Goal: Communication & Community: Participate in discussion

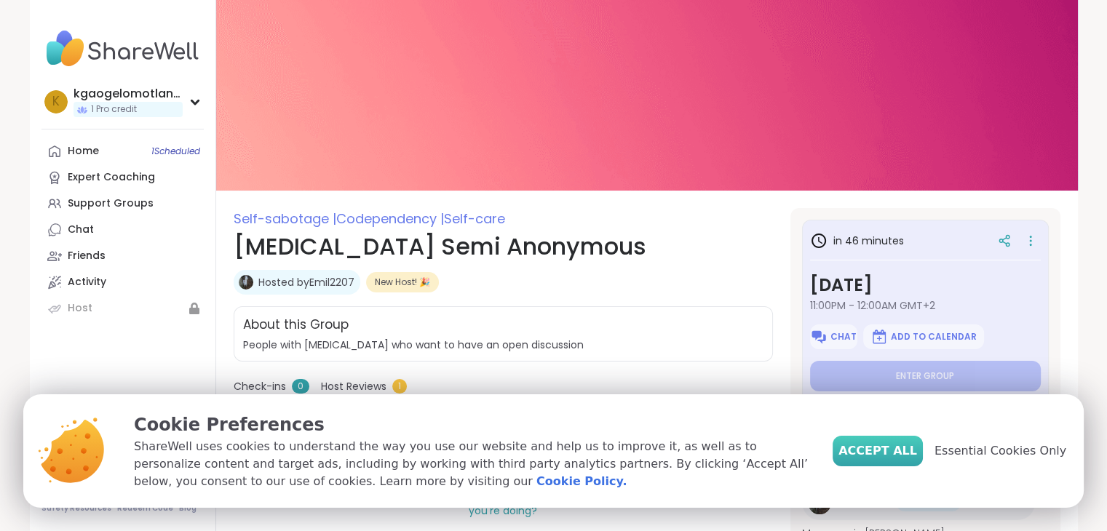
click at [891, 444] on span "Accept All" at bounding box center [878, 451] width 79 height 17
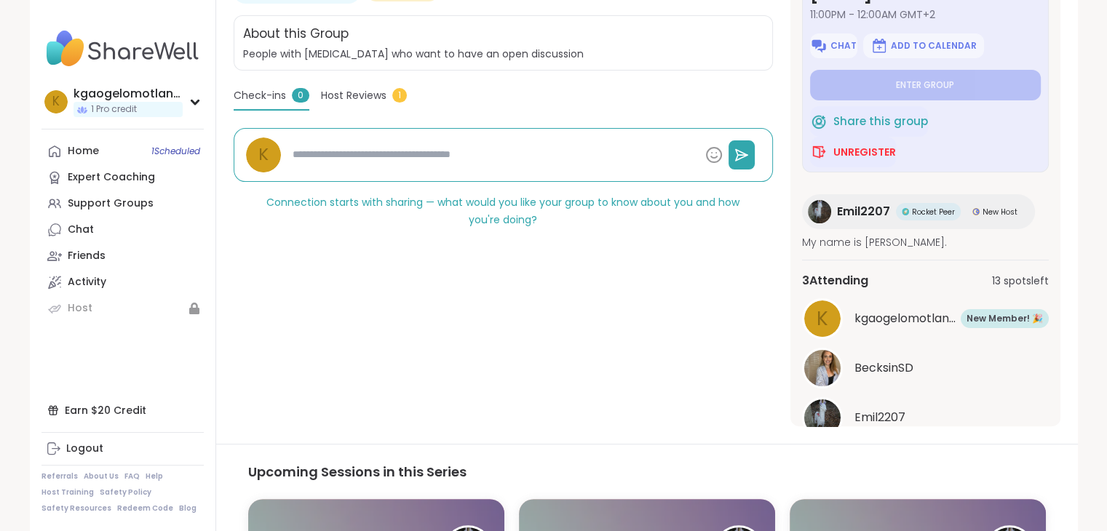
scroll to position [218, 0]
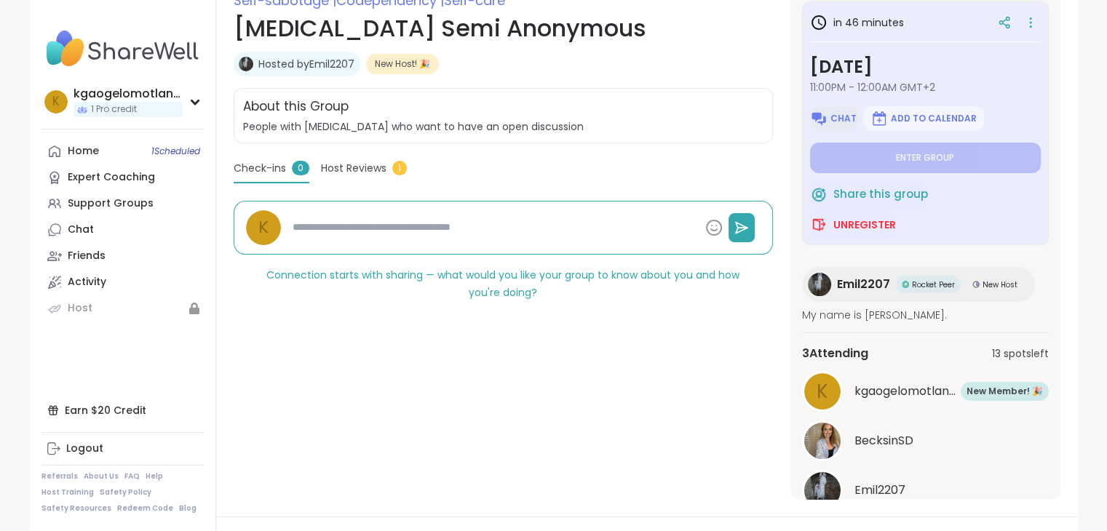
click at [836, 119] on span "Chat" at bounding box center [844, 119] width 26 height 12
type textarea "*"
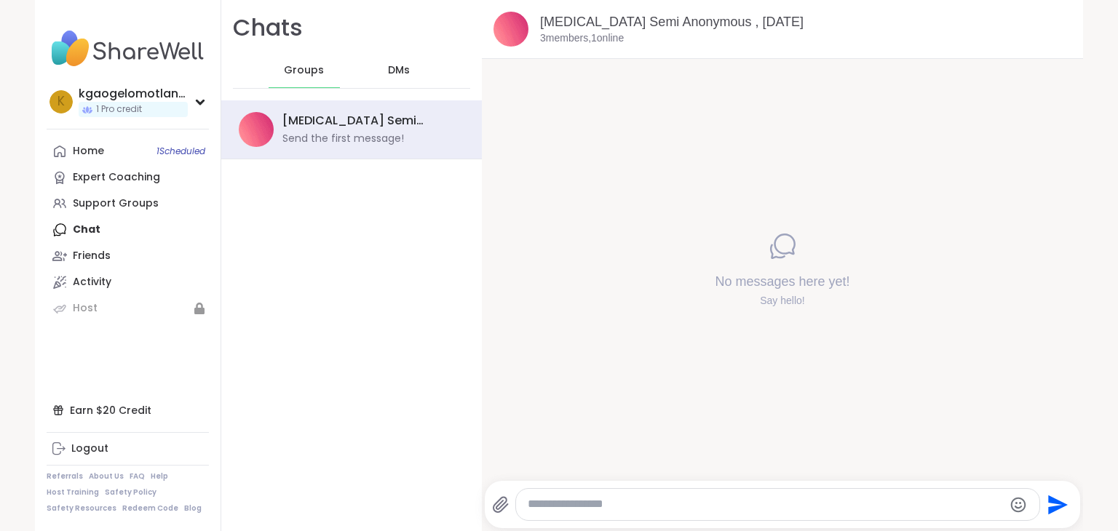
click at [388, 71] on span "DMs" at bounding box center [399, 70] width 22 height 15
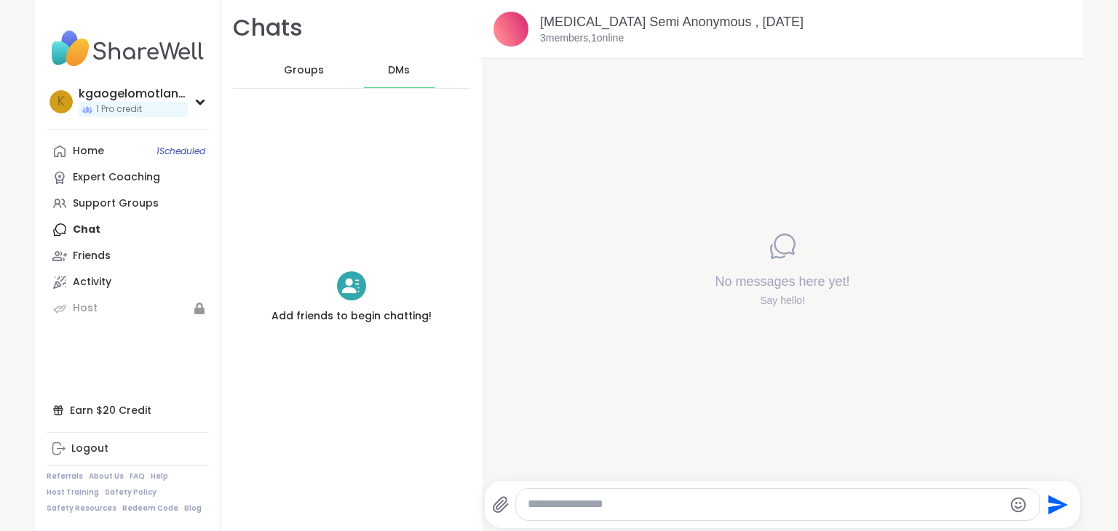
click at [318, 71] on div "Groups" at bounding box center [304, 70] width 71 height 35
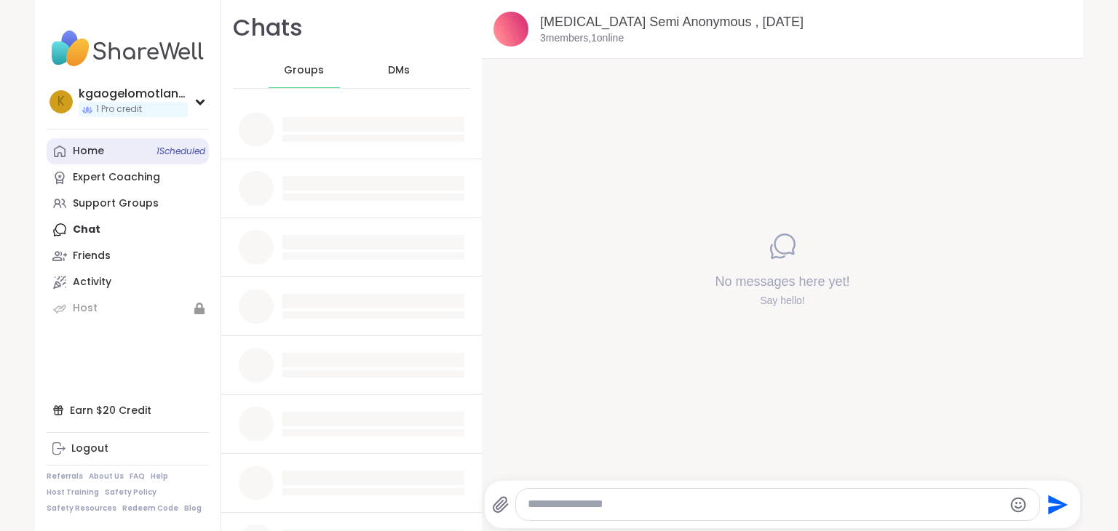
click at [191, 155] on span "1 Scheduled" at bounding box center [181, 152] width 49 height 12
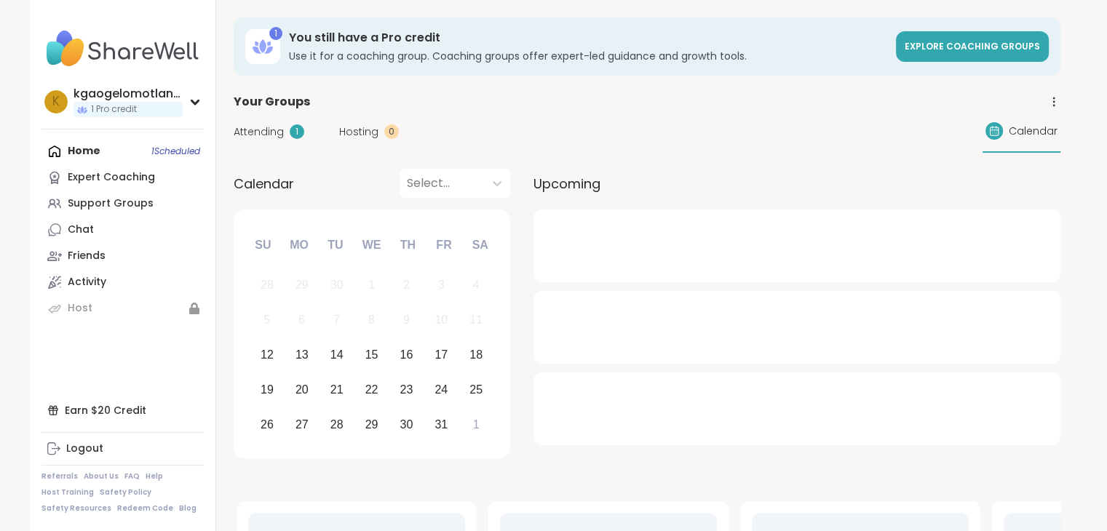
click at [261, 139] on div "Attending 1 Hosting 0 Calendar" at bounding box center [647, 132] width 827 height 42
click at [971, 36] on link "Explore Coaching Groups" at bounding box center [972, 46] width 153 height 31
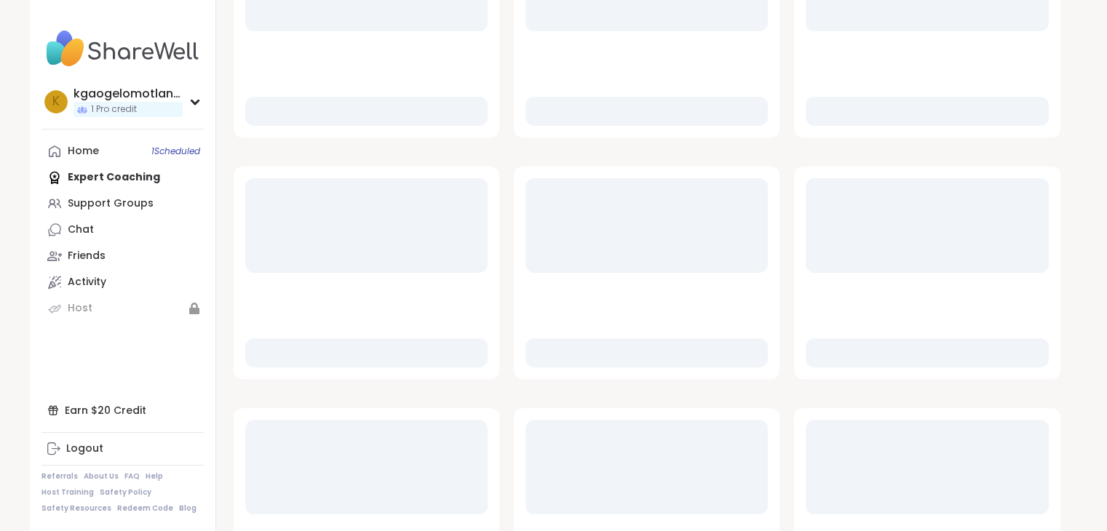
scroll to position [710, 0]
